Goal: Transaction & Acquisition: Purchase product/service

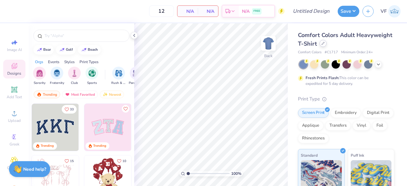
click at [324, 46] on div at bounding box center [323, 43] width 7 height 7
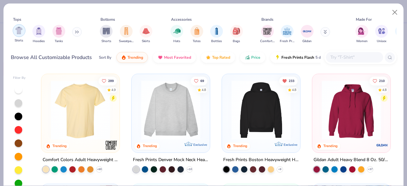
click at [20, 35] on div "filter for Shirts" at bounding box center [19, 30] width 13 height 13
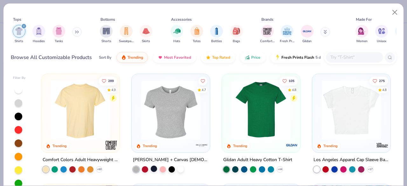
click at [153, 168] on div at bounding box center [154, 168] width 6 height 6
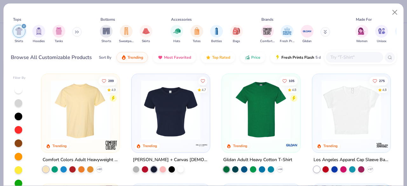
click at [167, 131] on img at bounding box center [171, 109] width 66 height 59
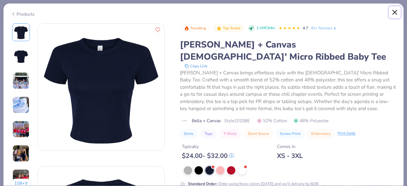
click at [397, 11] on button "Close" at bounding box center [395, 12] width 12 height 12
click at [395, 11] on button "Close" at bounding box center [395, 12] width 12 height 12
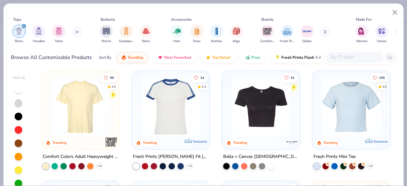
scroll to position [120, 0]
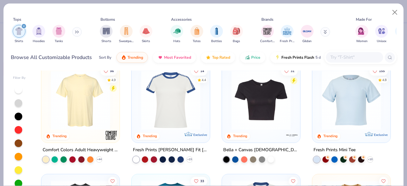
click at [356, 98] on img at bounding box center [352, 99] width 66 height 59
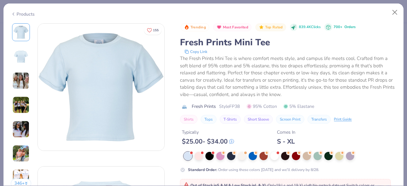
click at [22, 81] on img at bounding box center [20, 80] width 17 height 17
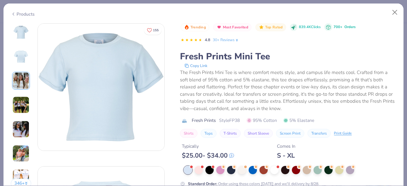
scroll to position [285, 0]
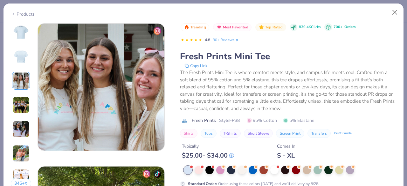
click at [19, 135] on img at bounding box center [20, 128] width 17 height 17
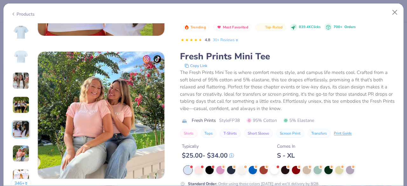
scroll to position [752, 0]
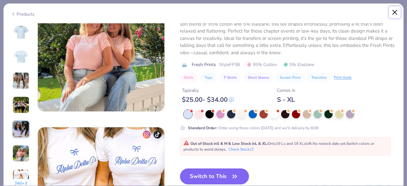
click at [394, 13] on button "Close" at bounding box center [395, 12] width 12 height 12
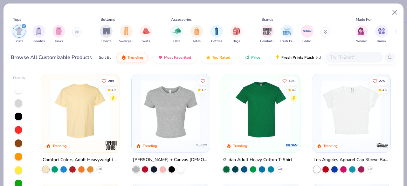
click at [342, 100] on img at bounding box center [352, 109] width 66 height 59
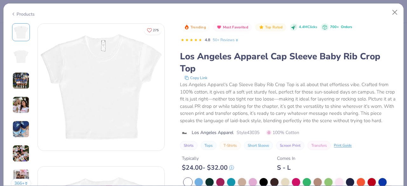
scroll to position [12, 0]
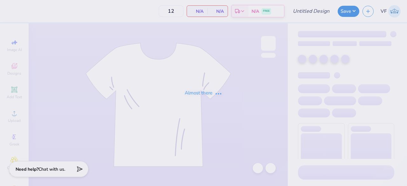
type input "KBG Bid Day 25"
type input "25"
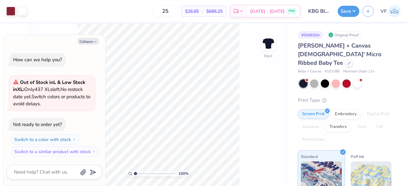
click at [333, 56] on div "[PERSON_NAME] + Canvas [DEMOGRAPHIC_DATA]' Micro Ribbed Baby Tee" at bounding box center [346, 54] width 96 height 26
click at [332, 55] on div "[PERSON_NAME] + Canvas [DEMOGRAPHIC_DATA]' Micro Ribbed Baby Tee" at bounding box center [346, 54] width 96 height 26
click at [348, 61] on icon at bounding box center [349, 62] width 3 height 3
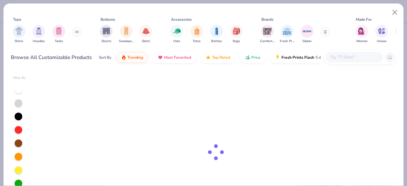
click at [347, 56] on div at bounding box center [354, 57] width 57 height 11
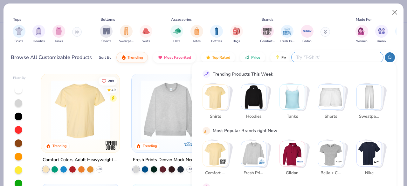
click at [18, 32] on img "filter for Shirts" at bounding box center [18, 30] width 7 height 7
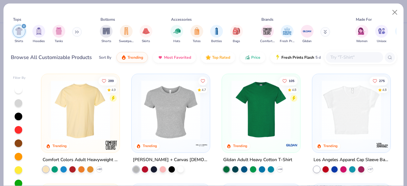
click at [359, 111] on img at bounding box center [352, 109] width 66 height 59
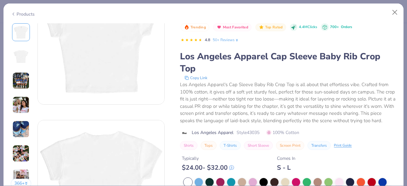
scroll to position [68, 0]
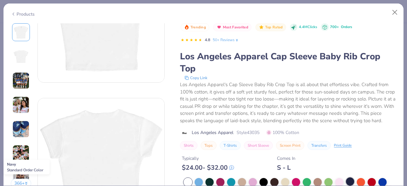
click at [351, 181] on div at bounding box center [350, 181] width 8 height 8
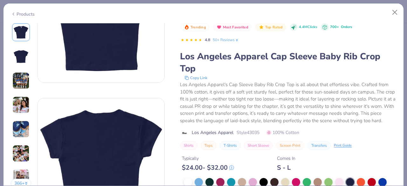
scroll to position [126, 0]
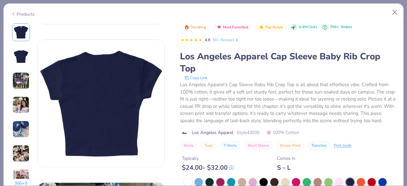
click at [369, 85] on div "Los Angeles Apparel's Cap Sleeve Baby Rib Crop Top is all about that effortless…" at bounding box center [288, 102] width 216 height 43
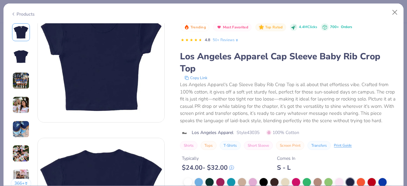
scroll to position [0, 0]
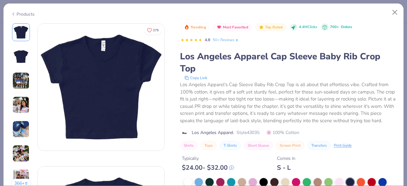
click at [350, 180] on div at bounding box center [350, 182] width 8 height 8
click at [397, 13] on button "Close" at bounding box center [395, 12] width 12 height 12
type textarea "x"
